Goal: Information Seeking & Learning: Find specific fact

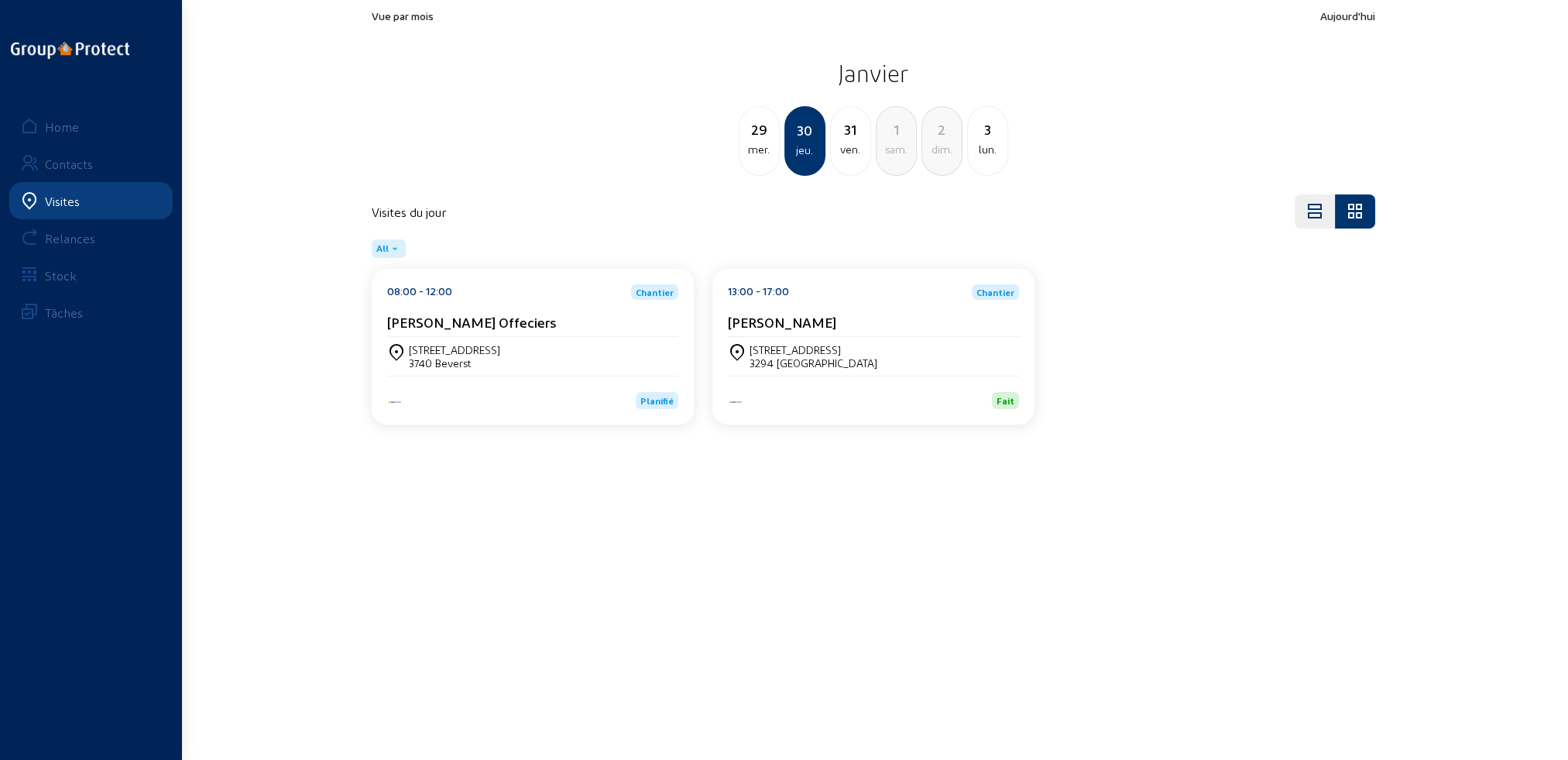
click at [65, 195] on div "Visites" at bounding box center [62, 200] width 35 height 14
click at [54, 124] on div "Home" at bounding box center [62, 126] width 34 height 14
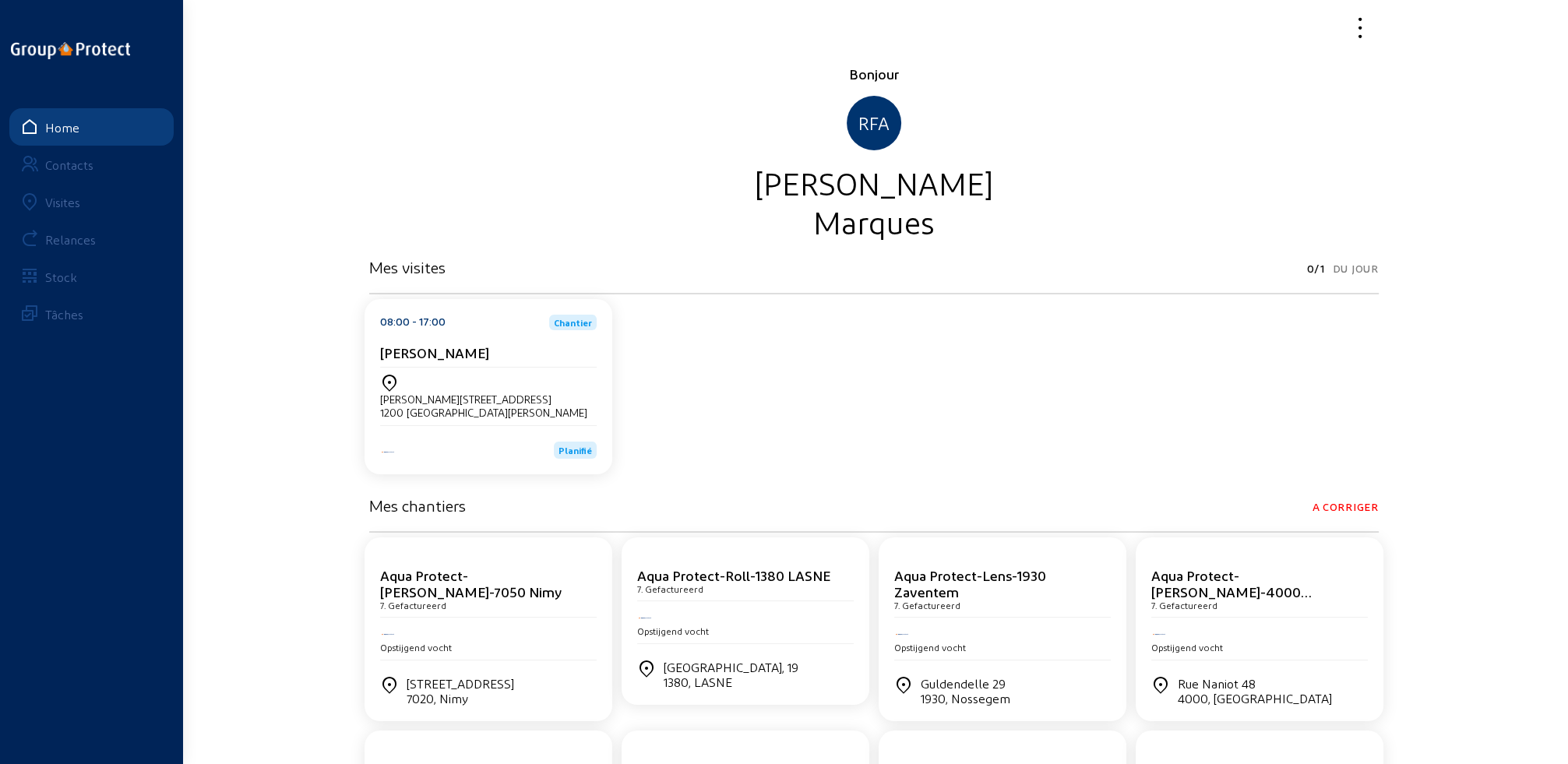
click at [59, 205] on div "Visites" at bounding box center [62, 202] width 35 height 14
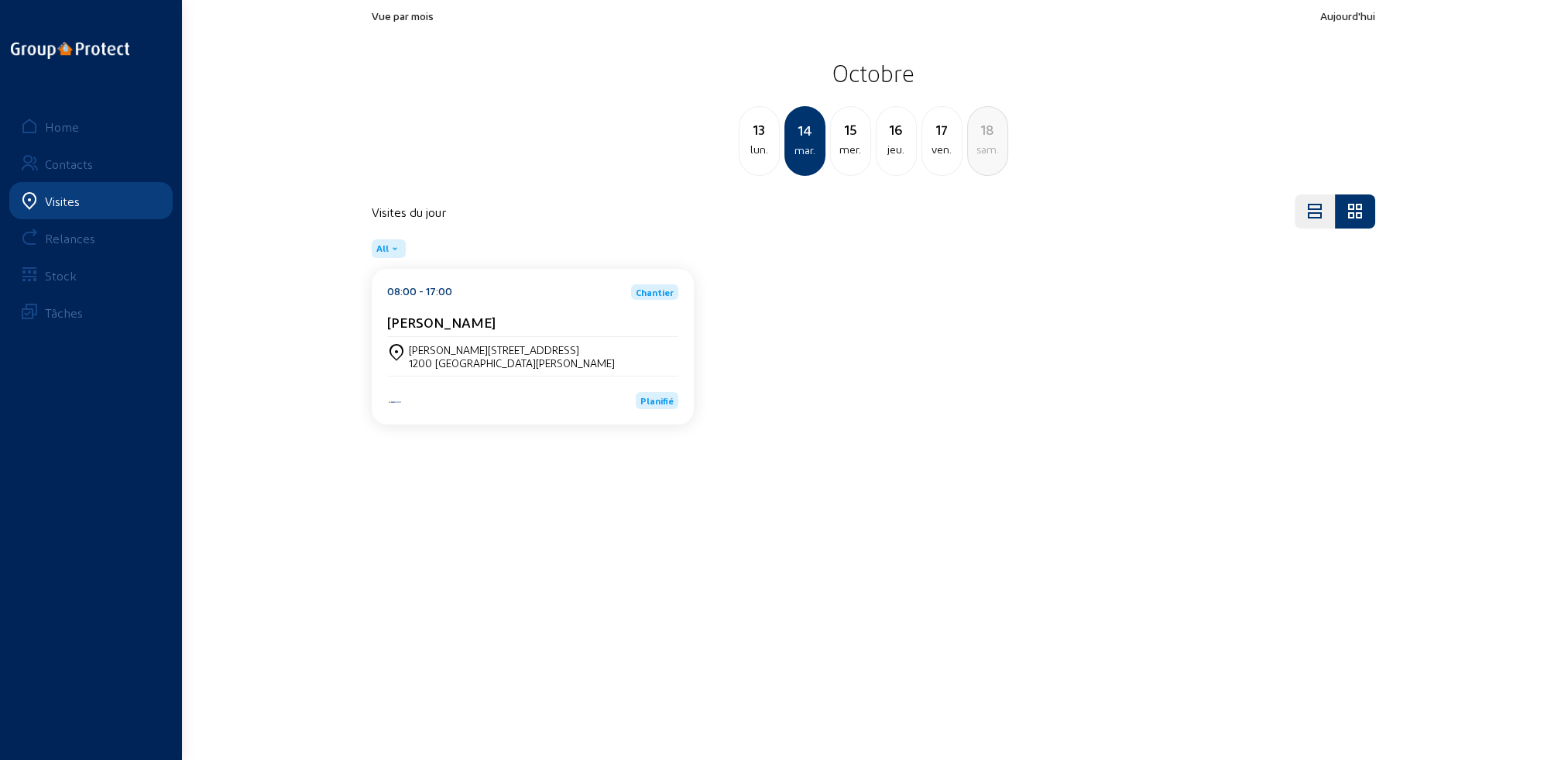
click at [855, 157] on div "mer." at bounding box center [851, 150] width 40 height 19
click at [842, 161] on div "16 jeu." at bounding box center [850, 141] width 41 height 69
click at [842, 161] on div "17 ven." at bounding box center [850, 141] width 41 height 69
click at [768, 160] on div "16 jeu." at bounding box center [759, 141] width 41 height 69
click at [768, 160] on div "15 mer." at bounding box center [759, 141] width 41 height 69
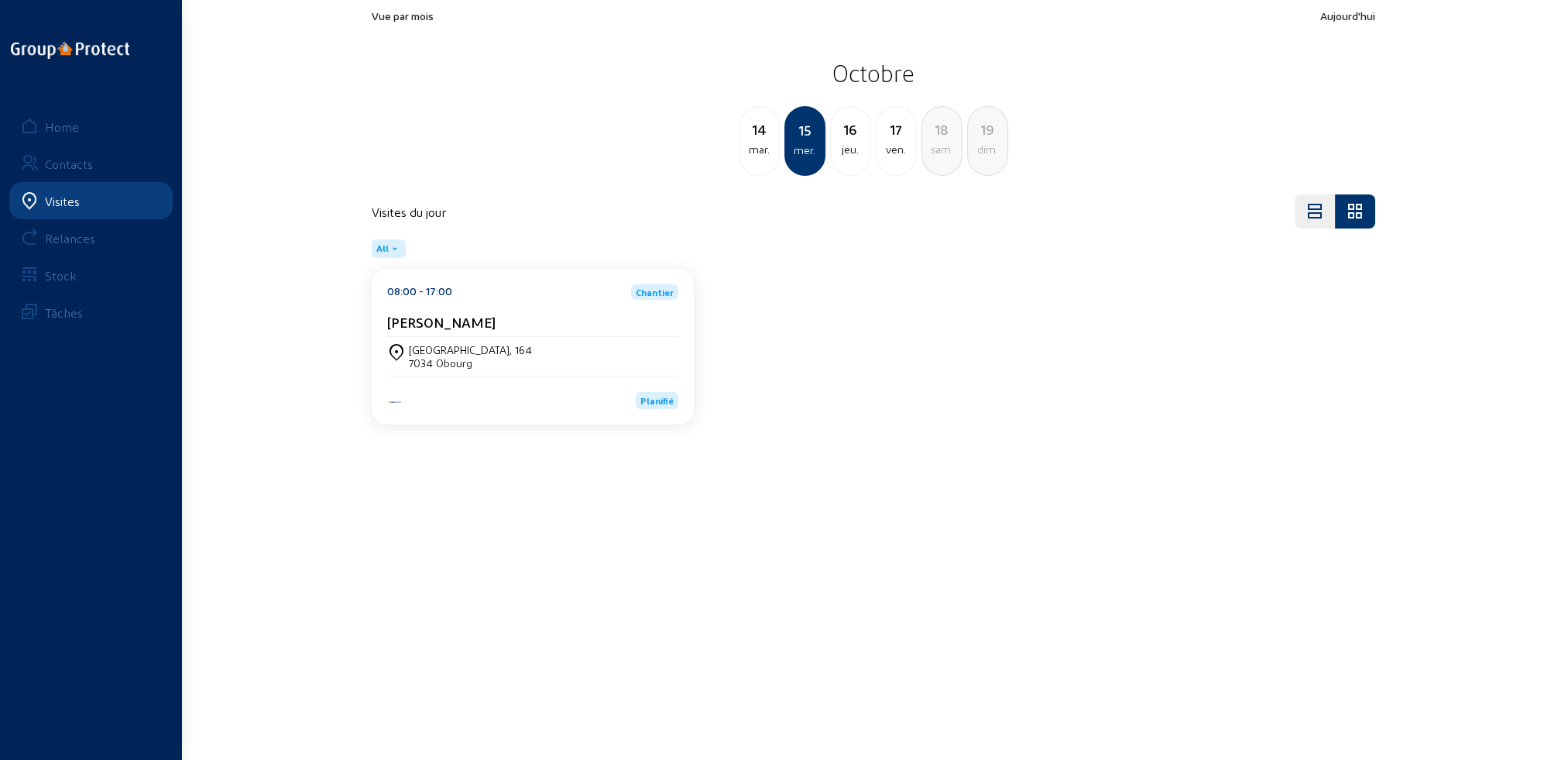
click at [425, 350] on div "[GEOGRAPHIC_DATA], 164" at bounding box center [470, 350] width 123 height 13
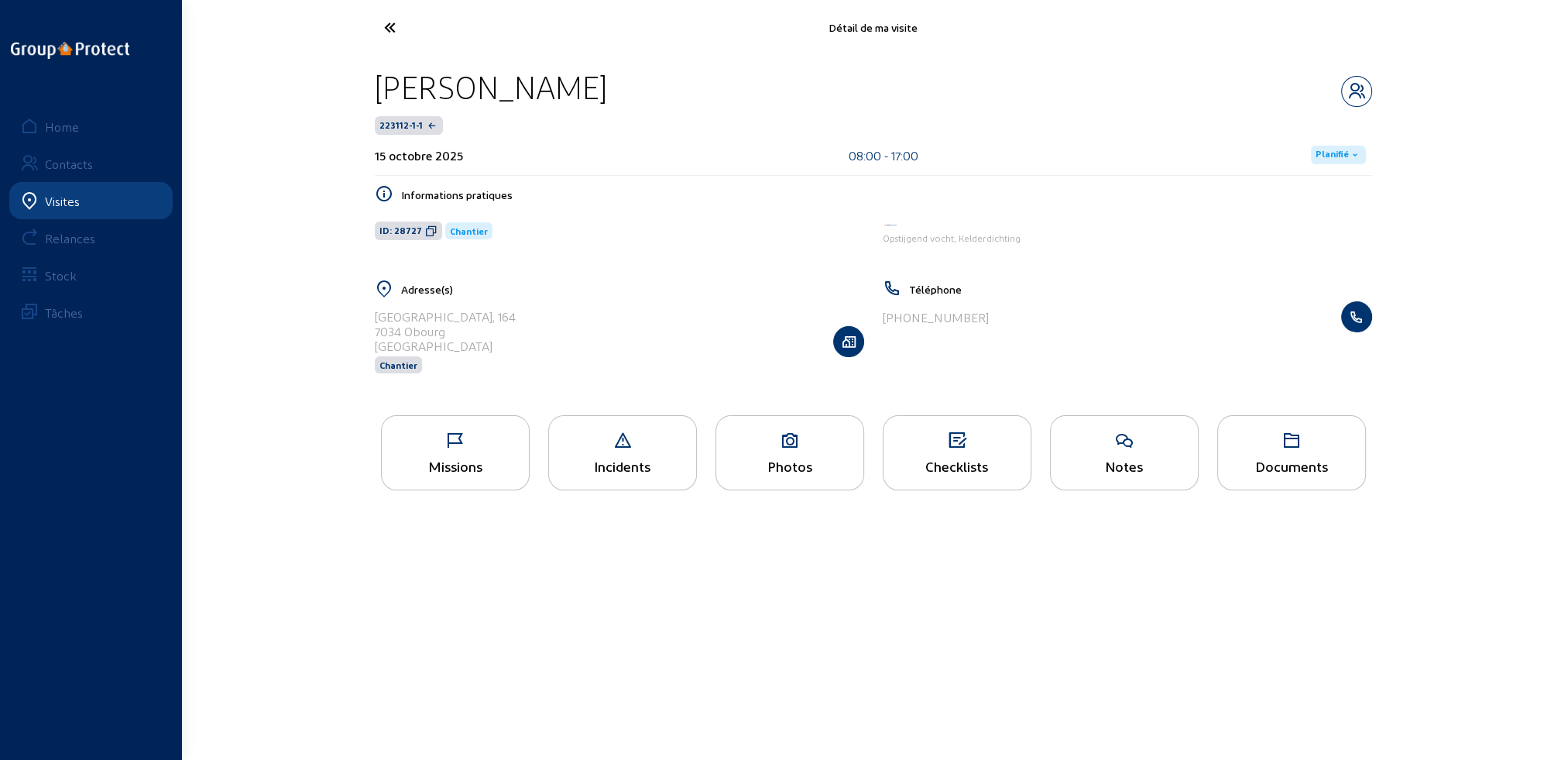
click at [464, 469] on div "Missions" at bounding box center [455, 466] width 147 height 16
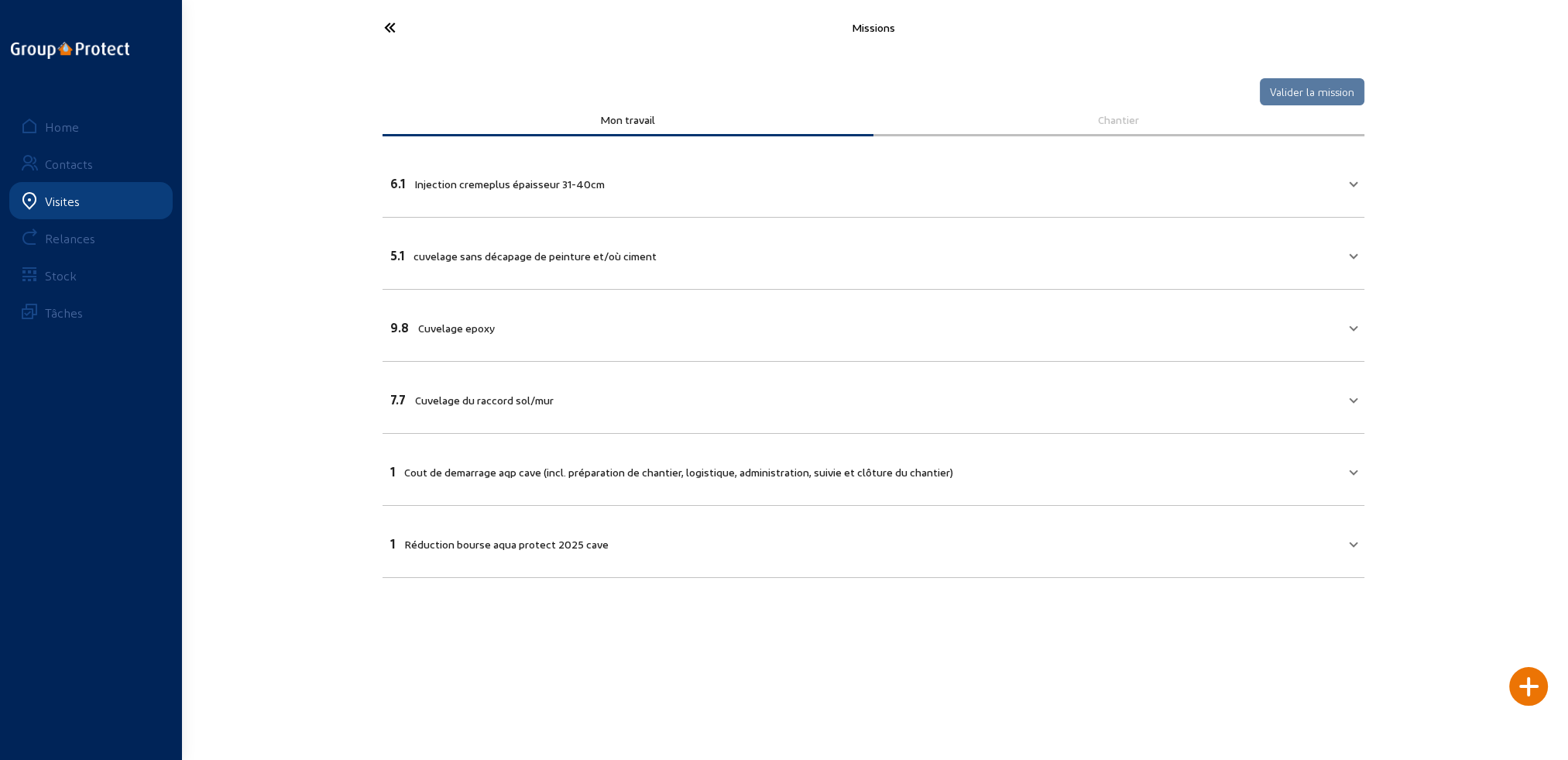
click at [388, 28] on icon at bounding box center [447, 28] width 142 height 28
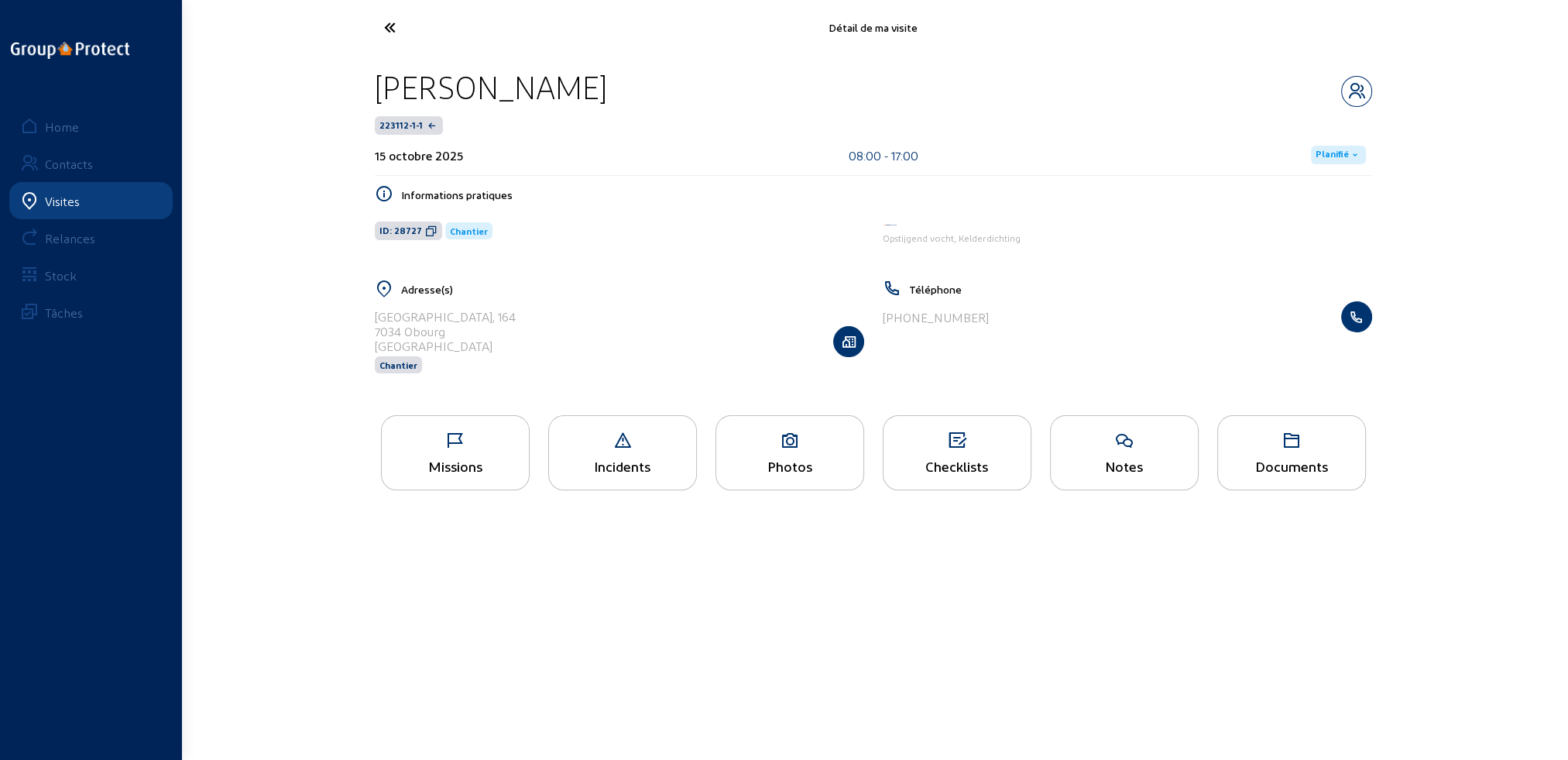
drag, startPoint x: 801, startPoint y: 457, endPoint x: 805, endPoint y: 512, distance: 55.1
click at [801, 456] on div "Photos" at bounding box center [789, 452] width 149 height 75
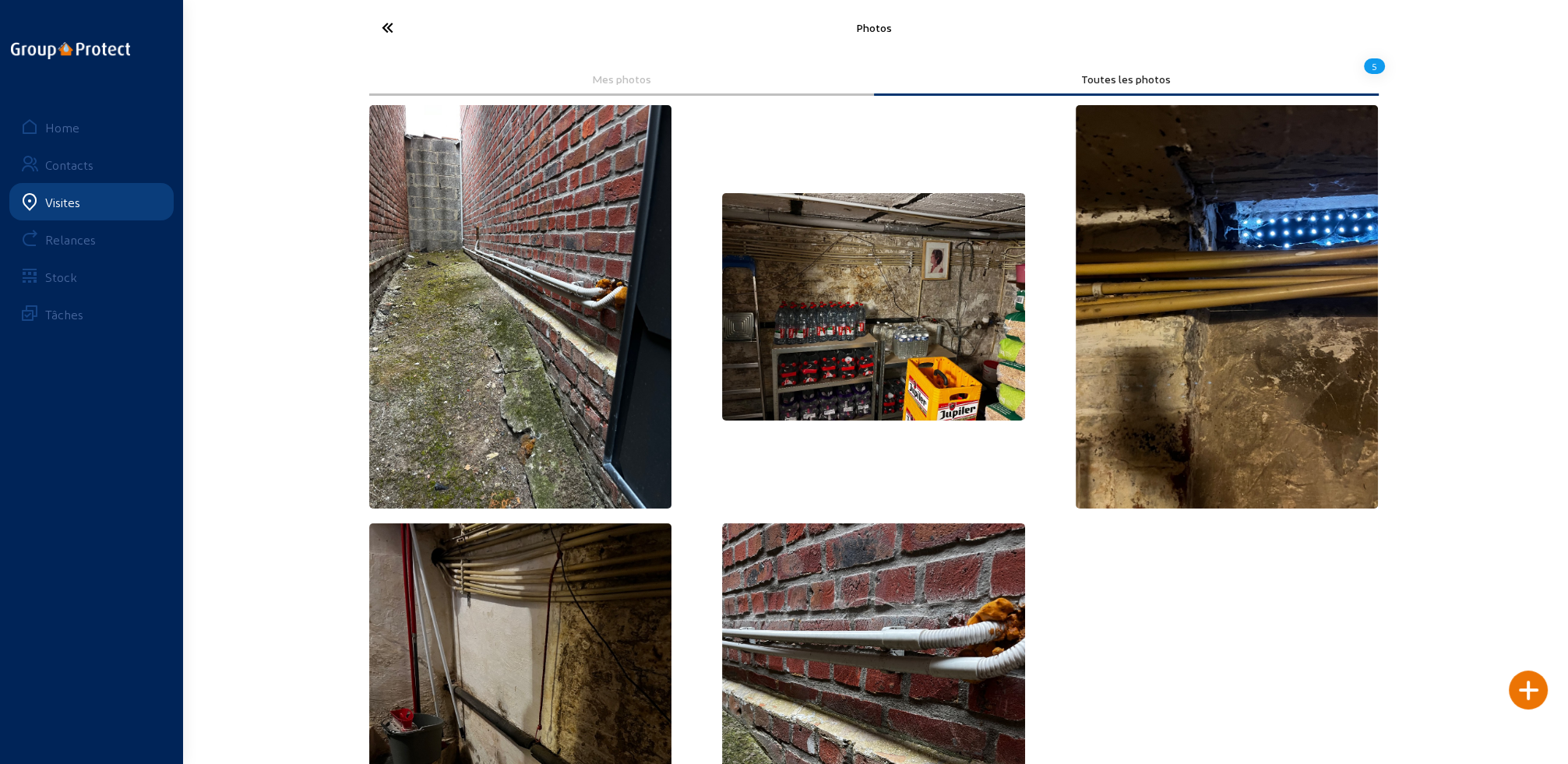
click at [387, 30] on icon at bounding box center [445, 28] width 143 height 28
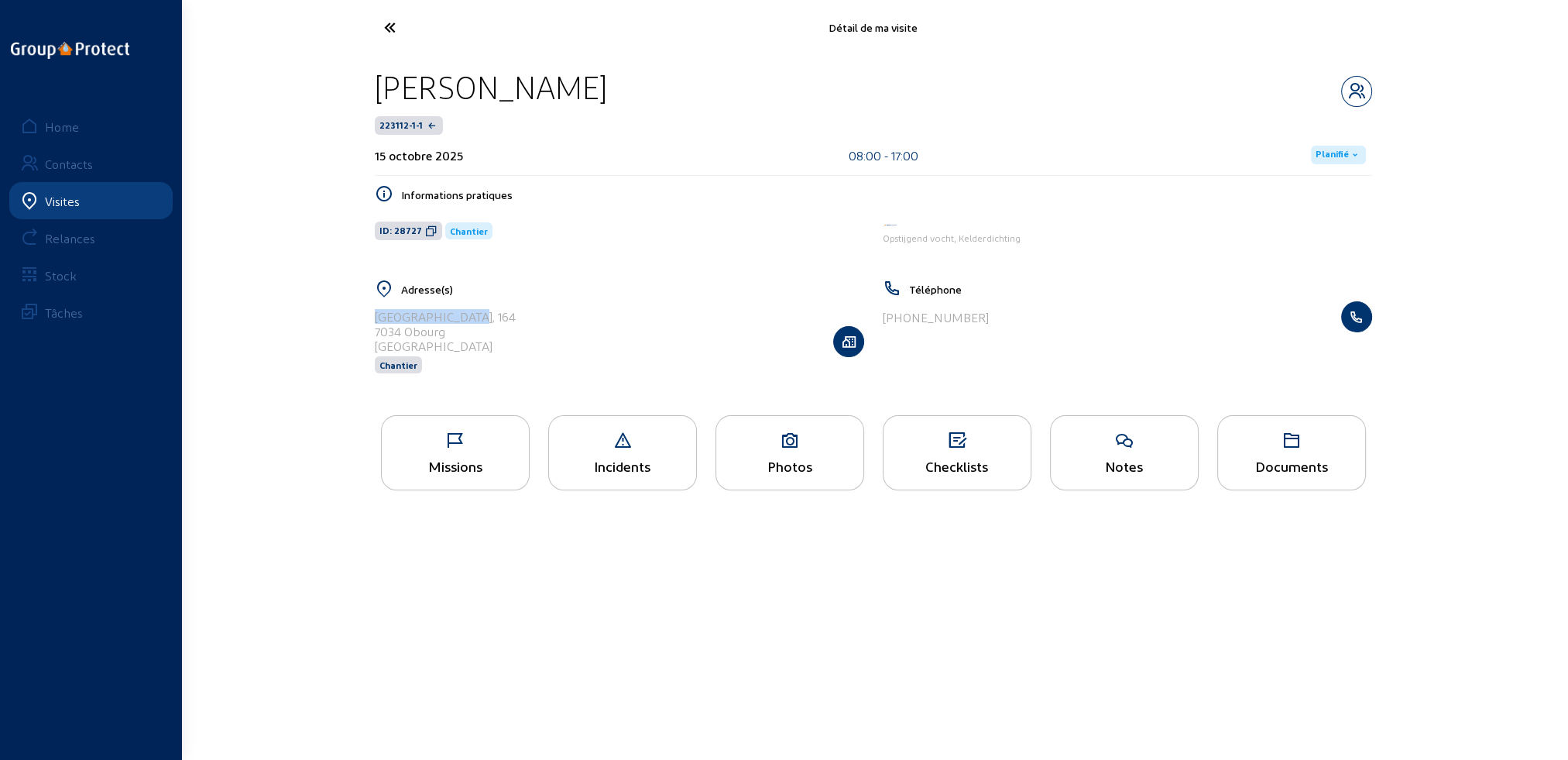
drag, startPoint x: 375, startPoint y: 315, endPoint x: 479, endPoint y: 320, distance: 104.1
click at [479, 320] on div "[STREET_ADDRESS] Chantier" at bounding box center [619, 341] width 489 height 80
copy div "[GEOGRAPHIC_DATA], 164"
drag, startPoint x: 374, startPoint y: 329, endPoint x: 446, endPoint y: 334, distance: 72.2
click at [452, 332] on div "7034 Obourg" at bounding box center [445, 331] width 141 height 14
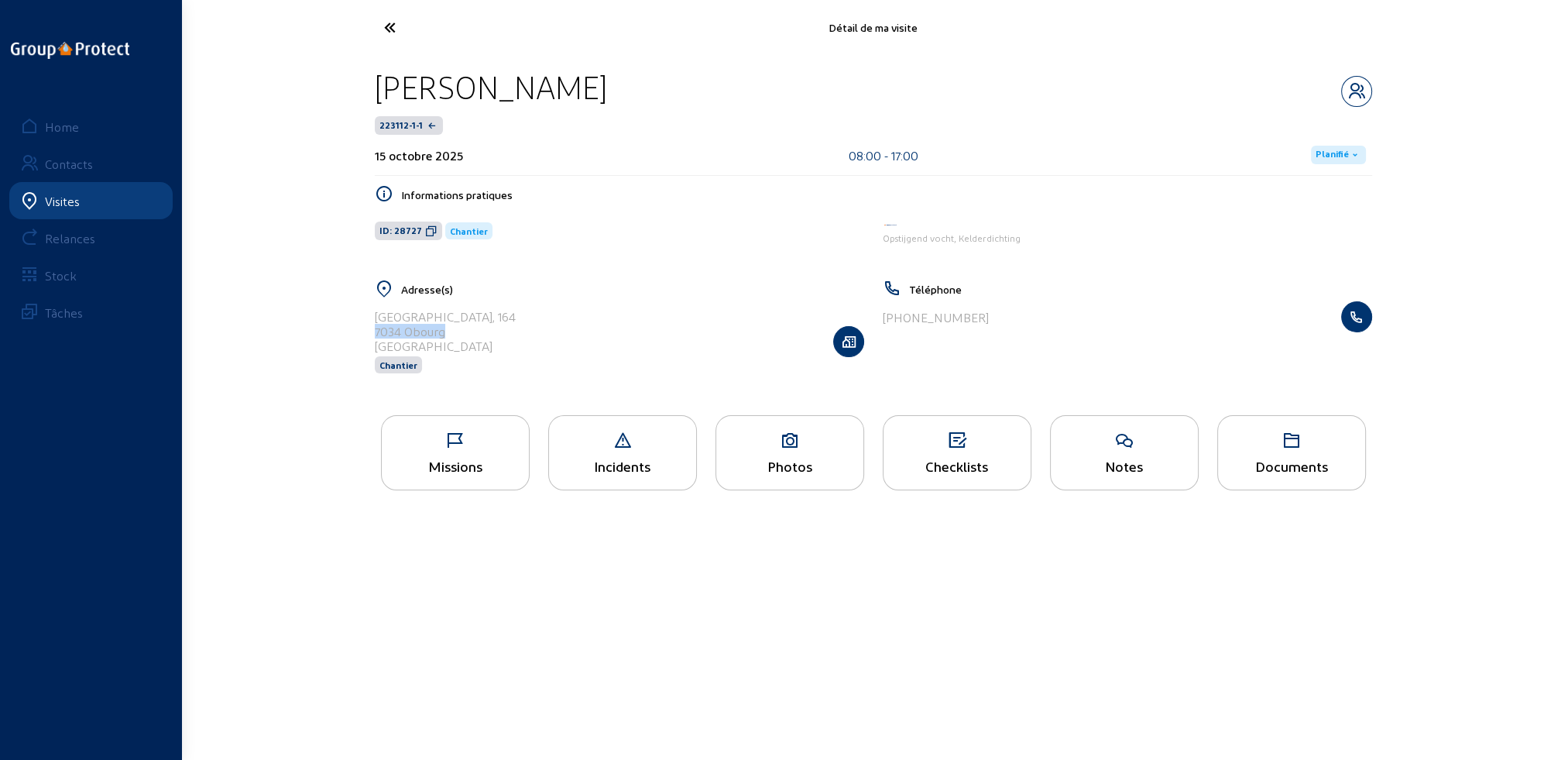
copy div "7034 Obourg"
drag, startPoint x: 391, startPoint y: 90, endPoint x: 571, endPoint y: 98, distance: 180.2
click at [571, 98] on div "[PERSON_NAME]" at bounding box center [874, 87] width 997 height 40
copy div "[PERSON_NAME]"
click at [793, 475] on div "Photos" at bounding box center [789, 452] width 149 height 75
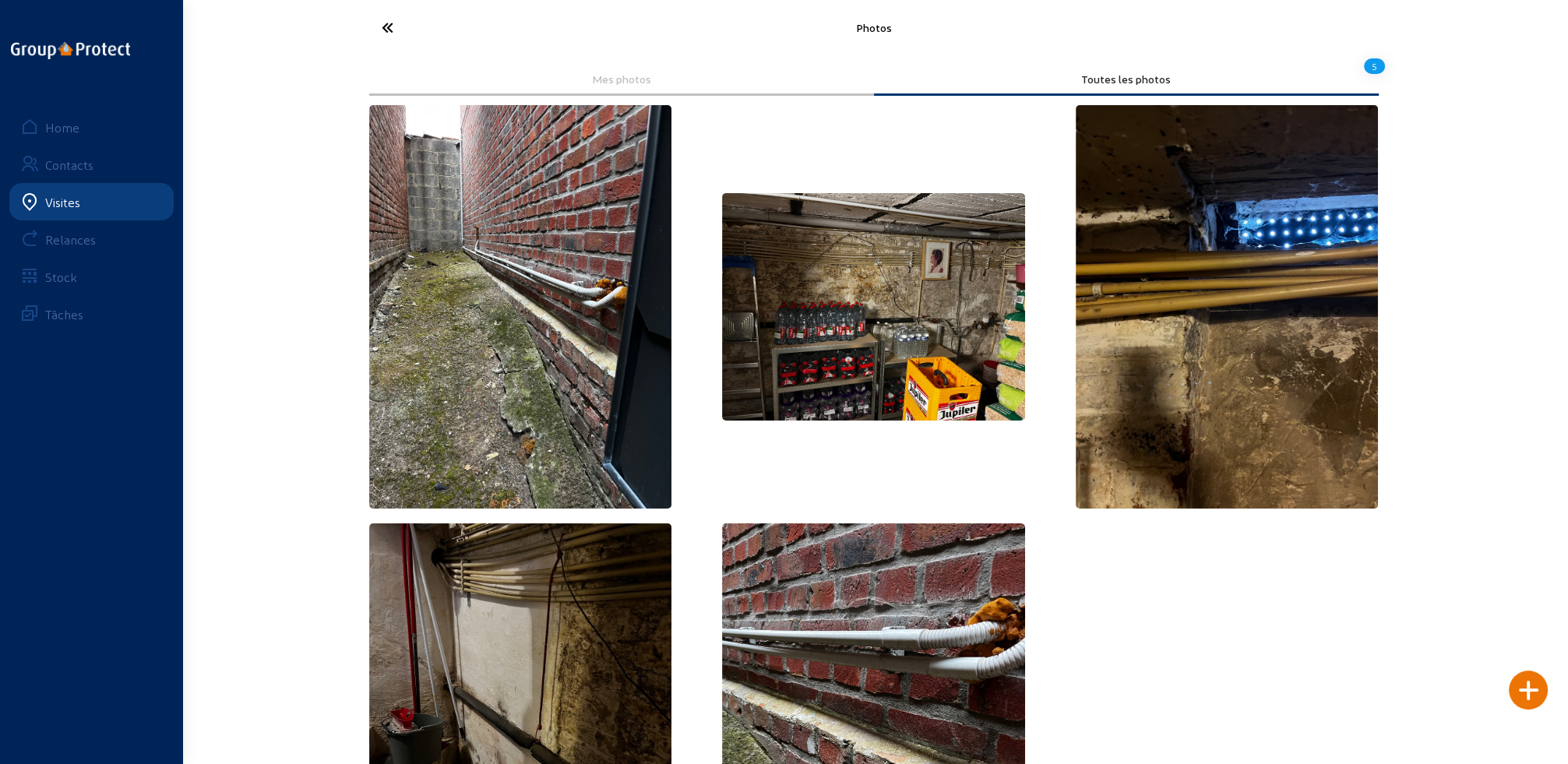
click at [390, 30] on icon at bounding box center [445, 28] width 143 height 28
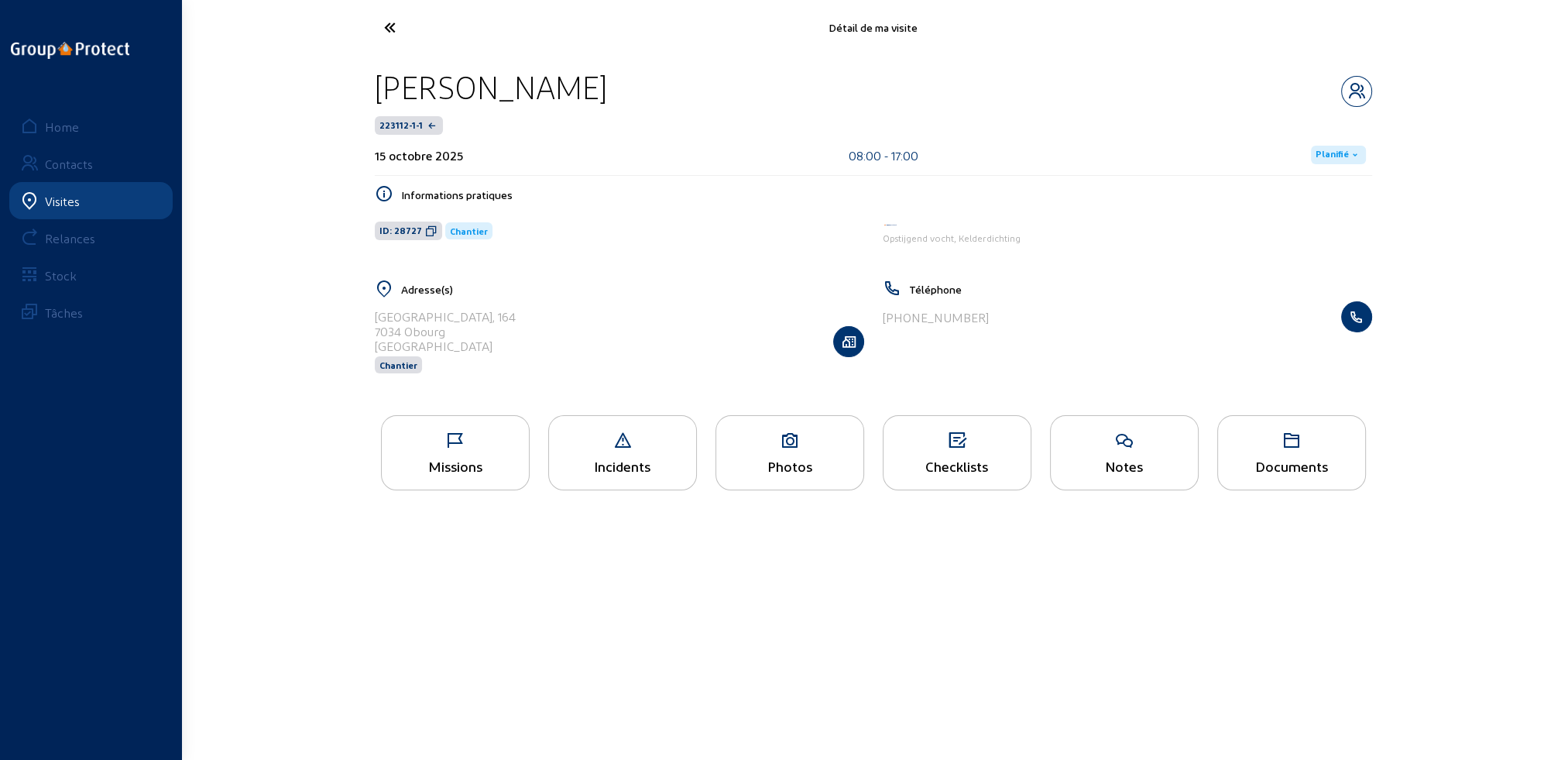
click at [1271, 471] on div "Documents" at bounding box center [1291, 466] width 147 height 16
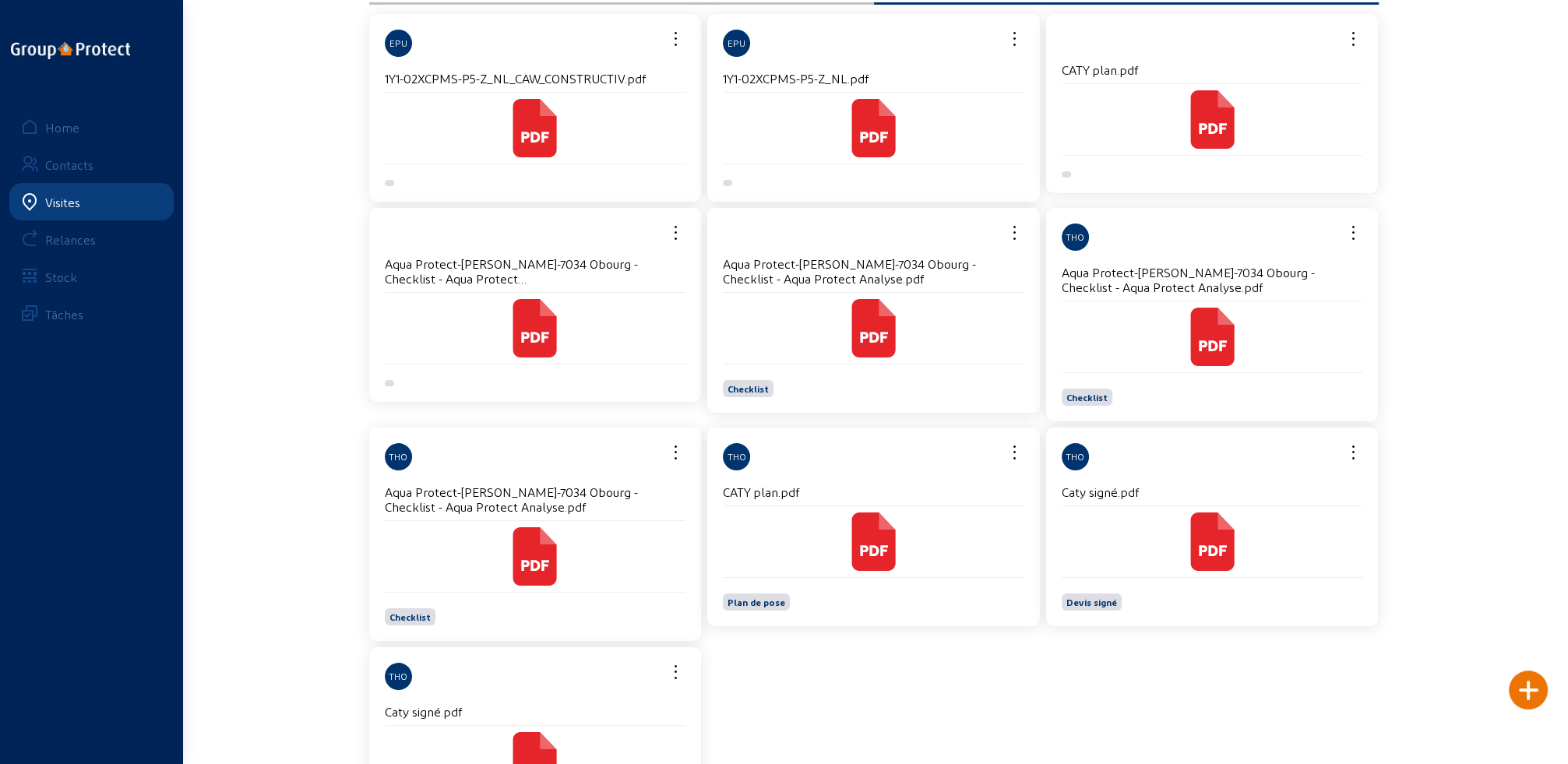
scroll to position [182, 0]
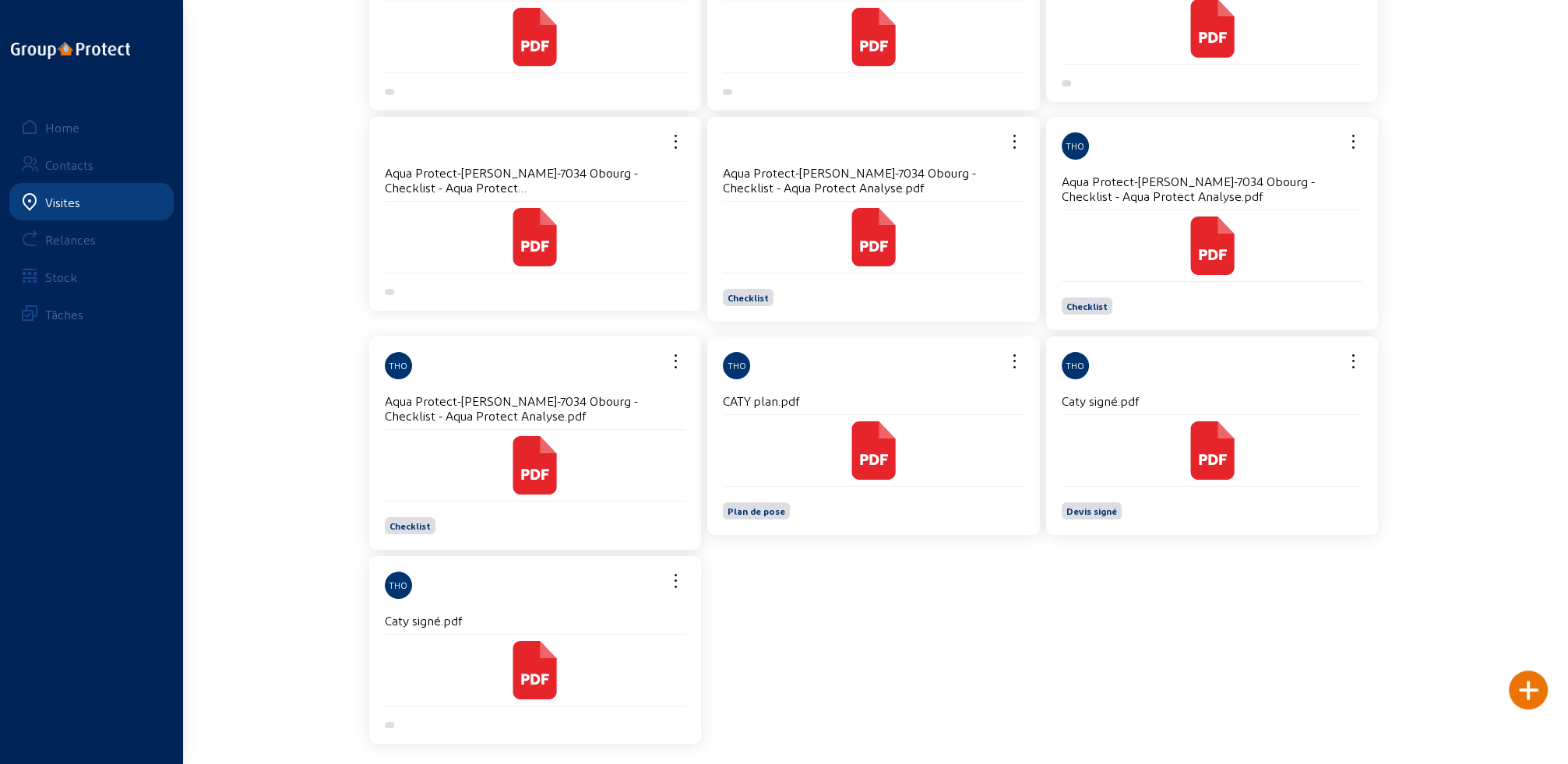
click at [896, 452] on icon at bounding box center [873, 450] width 58 height 58
